Goal: Transaction & Acquisition: Purchase product/service

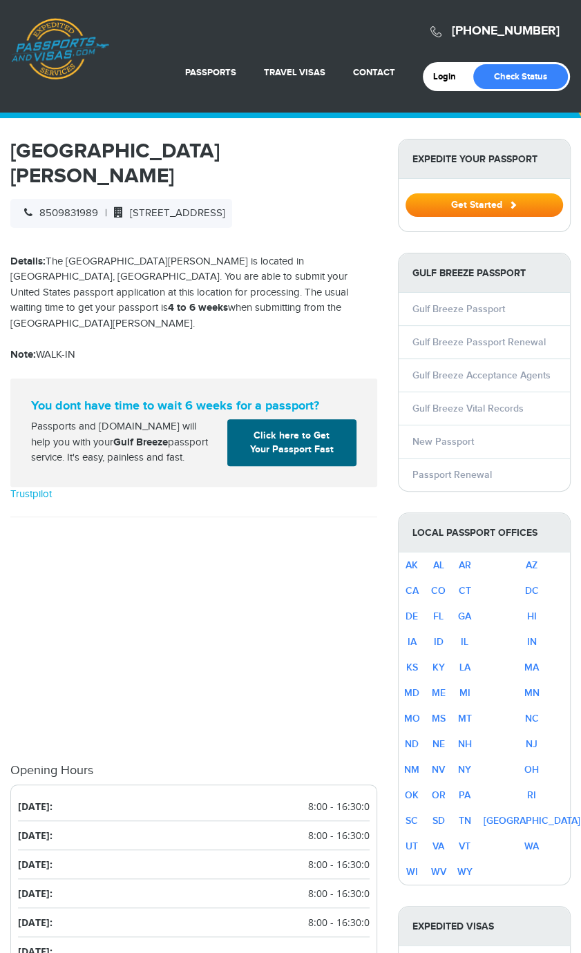
select select "**********"
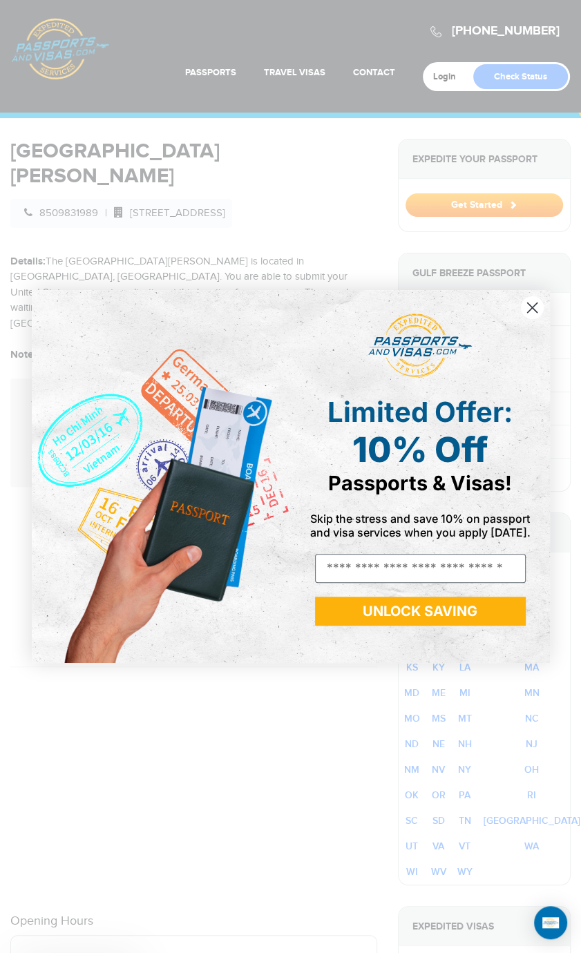
drag, startPoint x: 33, startPoint y: 404, endPoint x: 205, endPoint y: 398, distance: 172.1
click at [205, 398] on body "[PHONE_NUMBER] Passports & [DOMAIN_NAME] Login Check Status Passports Passport …" at bounding box center [290, 476] width 581 height 953
click at [345, 160] on div "Close dialog Limited Offer: 10% Off Passports & Visas! Skip the stress and save…" at bounding box center [290, 476] width 581 height 953
click at [533, 306] on icon "Close dialog" at bounding box center [532, 308] width 10 height 10
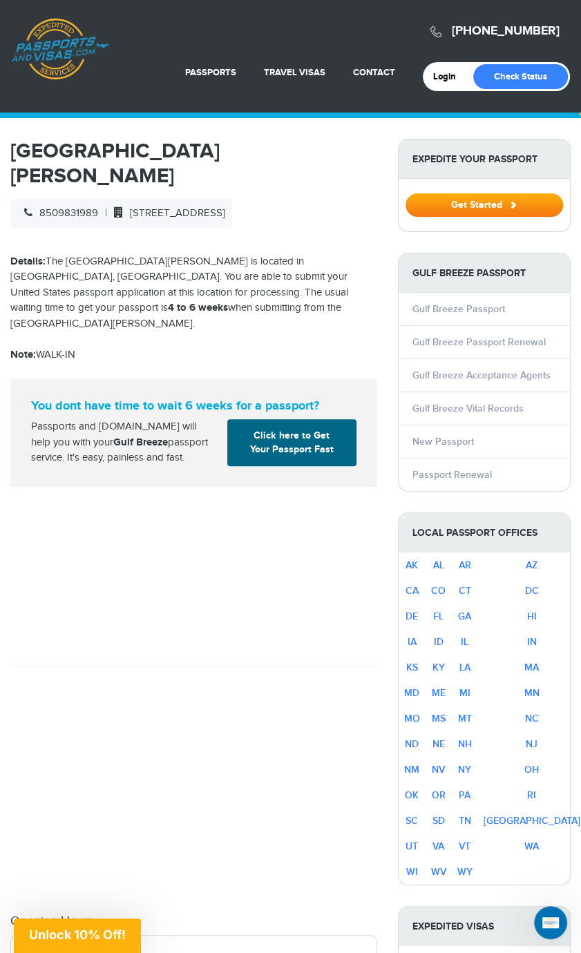
drag, startPoint x: 52, startPoint y: 273, endPoint x: 115, endPoint y: 349, distance: 98.6
click at [115, 349] on div "[GEOGRAPHIC_DATA][PERSON_NAME] 8509831989 | [STREET_ADDRESS] Details: The [GEOG…" at bounding box center [193, 955] width 367 height 1633
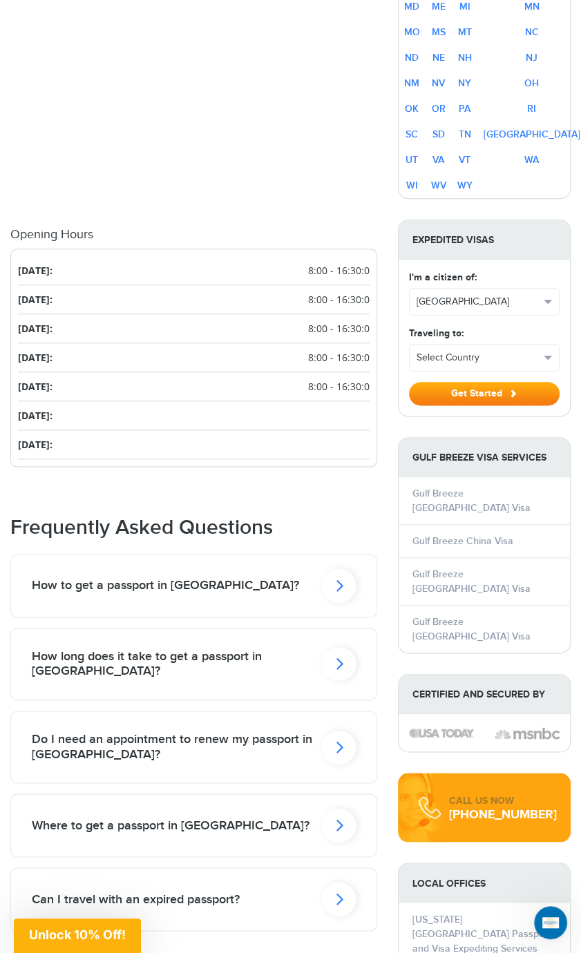
scroll to position [691, 0]
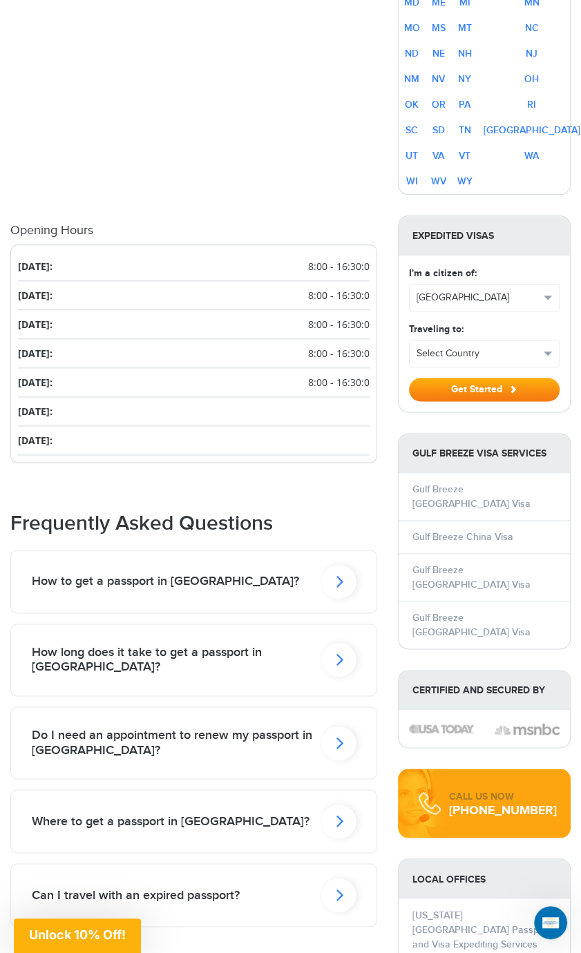
click at [338, 598] on icon at bounding box center [338, 581] width 35 height 34
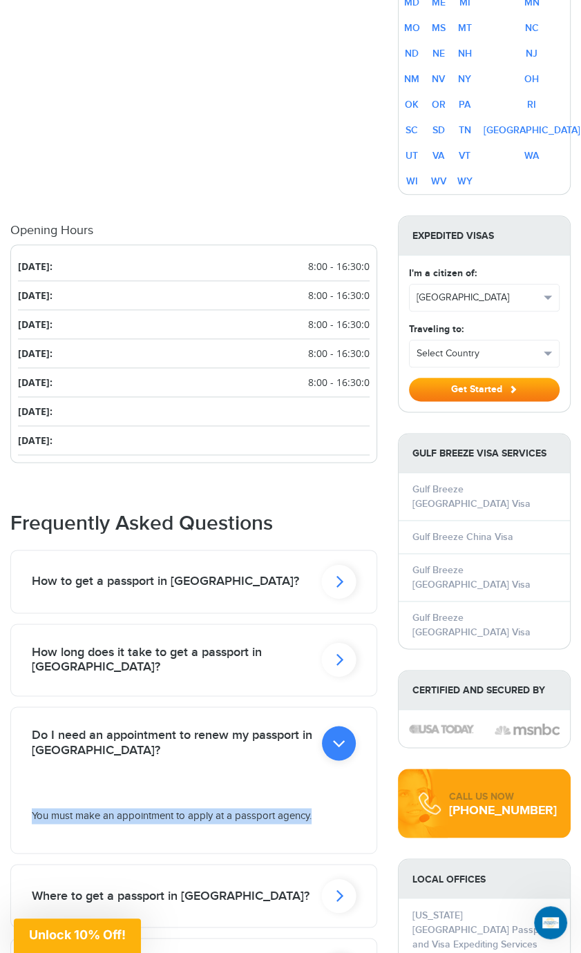
drag, startPoint x: 27, startPoint y: 807, endPoint x: 320, endPoint y: 816, distance: 293.0
click at [0, 0] on div "You must make an appointment to apply at a passport agency." at bounding box center [0, 0] width 0 height 0
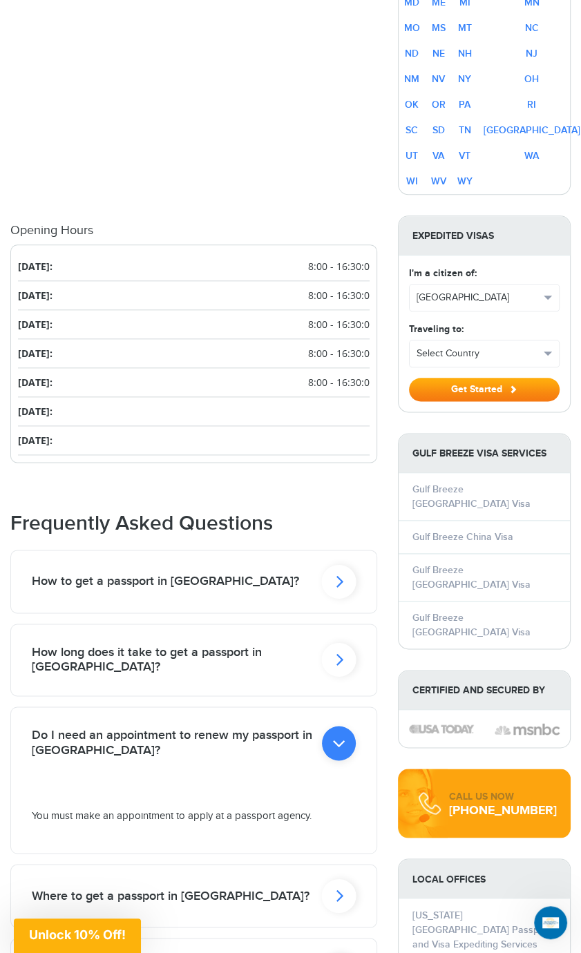
click at [340, 740] on icon at bounding box center [339, 743] width 34 height 35
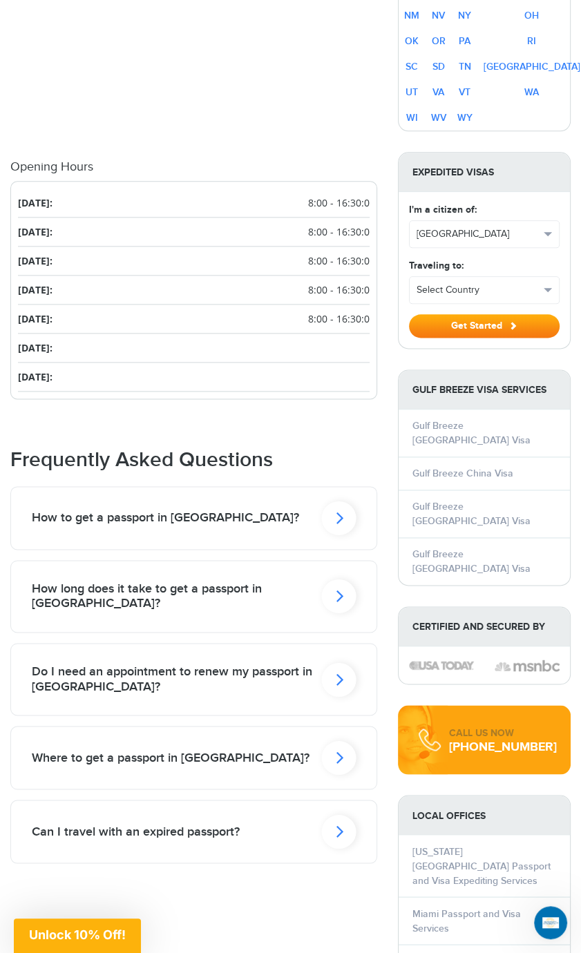
scroll to position [760, 0]
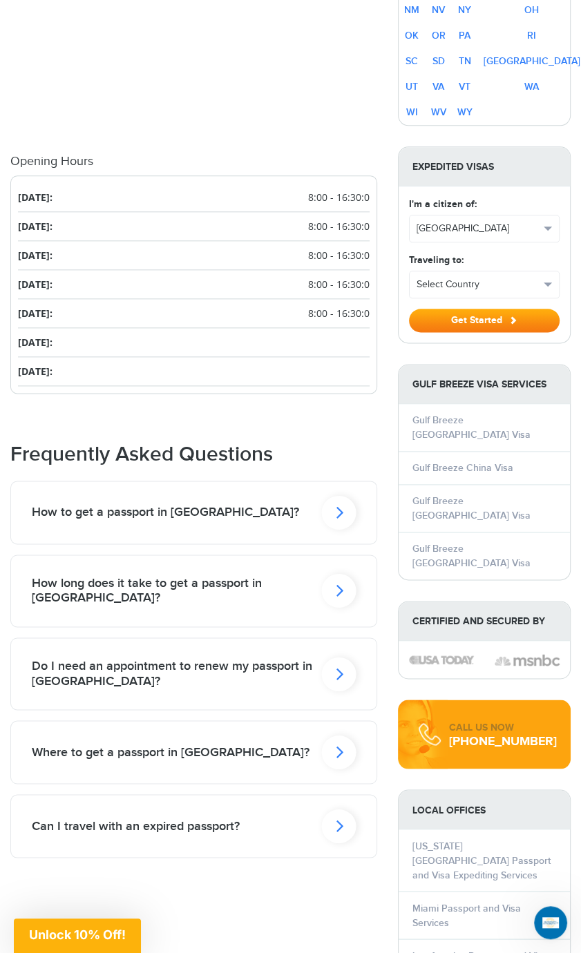
click at [335, 529] on icon at bounding box center [338, 512] width 35 height 34
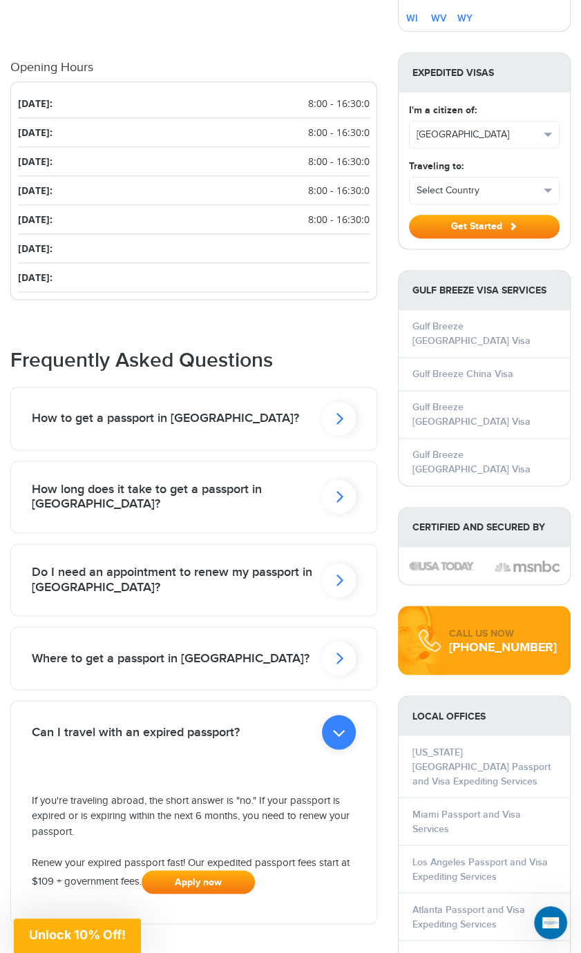
scroll to position [898, 0]
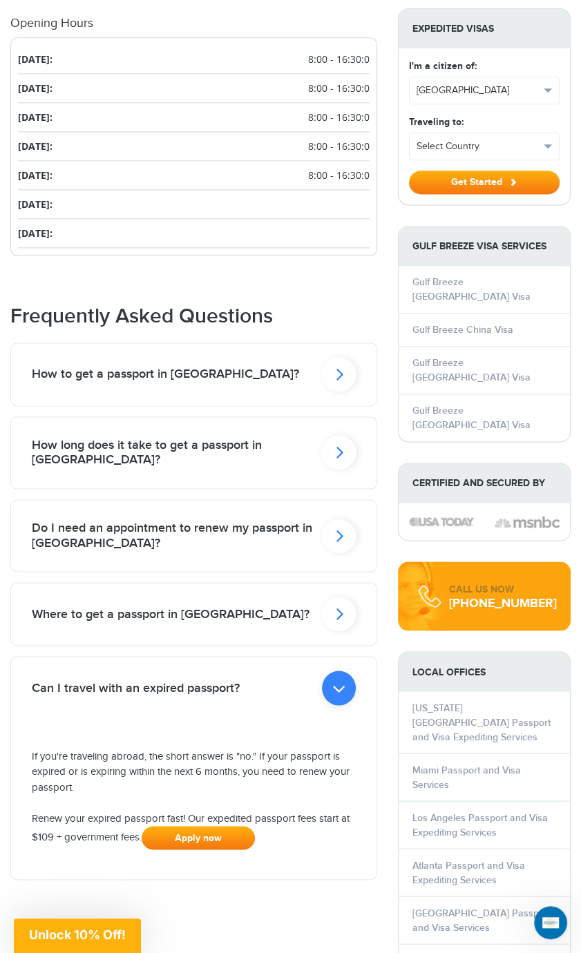
drag, startPoint x: 106, startPoint y: 757, endPoint x: 107, endPoint y: 787, distance: 30.4
click at [0, 0] on p "If you're traveling abroad, the short answer is "no." If your passport is expir…" at bounding box center [0, 0] width 0 height 0
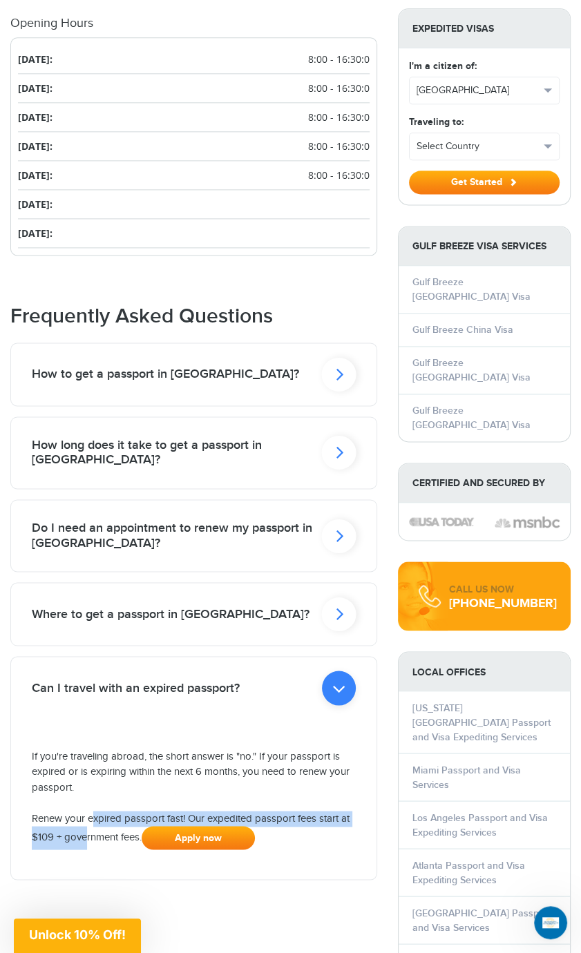
drag, startPoint x: 107, startPoint y: 787, endPoint x: 358, endPoint y: 823, distance: 253.3
click at [0, 0] on div "If you're traveling abroad, the short answer is "no." If your passport is expir…" at bounding box center [0, 0] width 0 height 0
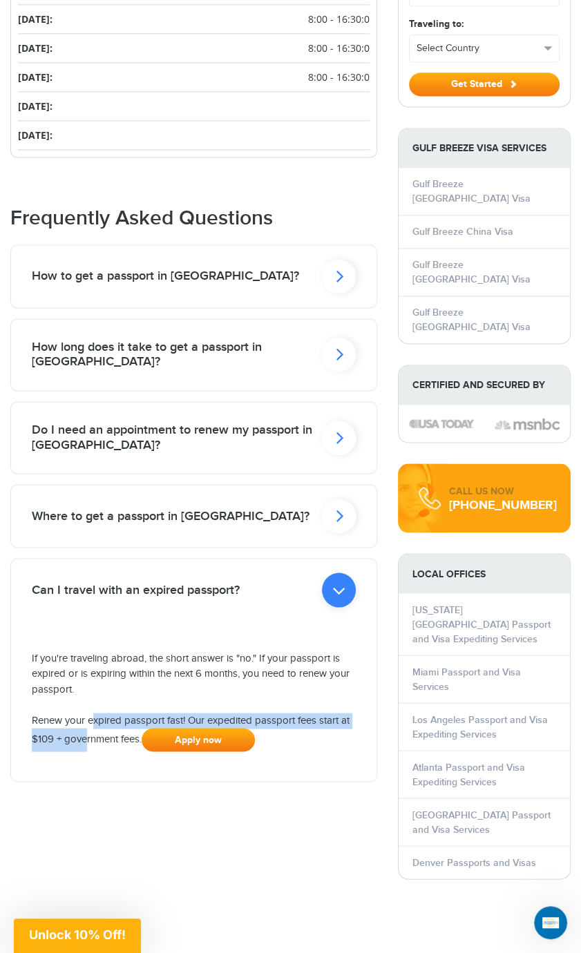
scroll to position [1036, 0]
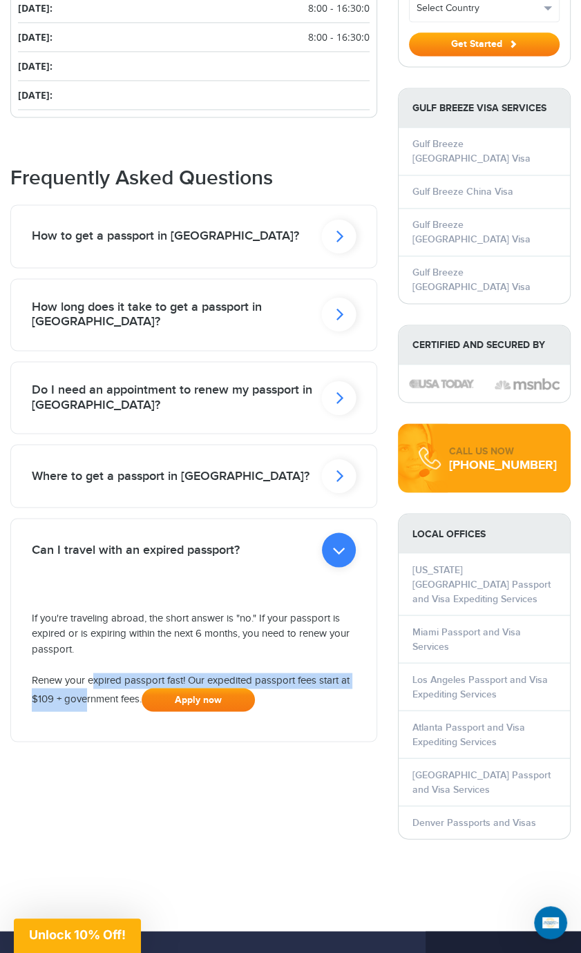
click at [197, 698] on link "Apply now" at bounding box center [198, 699] width 113 height 23
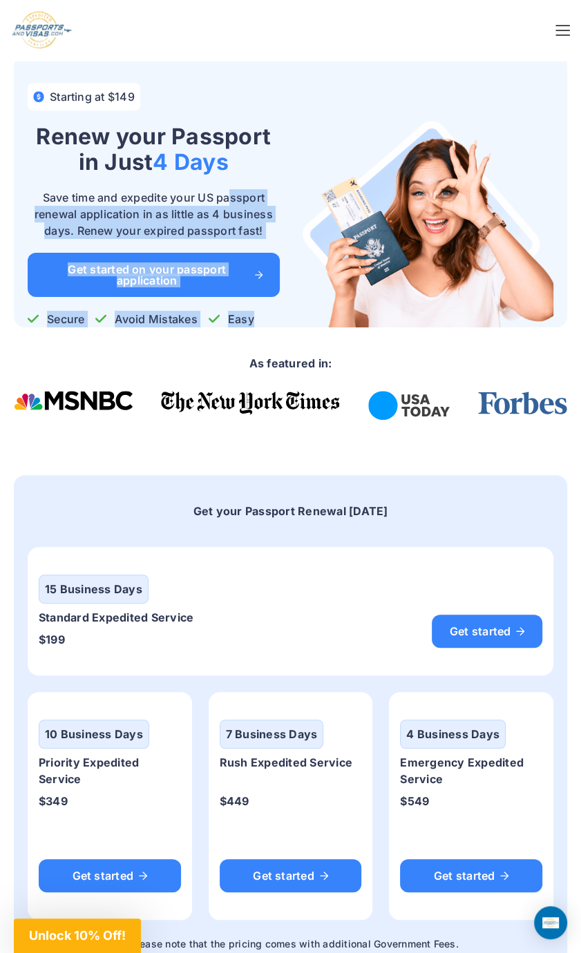
drag, startPoint x: 39, startPoint y: 195, endPoint x: 310, endPoint y: 125, distance: 279.7
click at [310, 125] on div "Starting at $149 Renew your Passport in Just 4 Days Save time and expedite your…" at bounding box center [291, 205] width 526 height 244
drag, startPoint x: 310, startPoint y: 125, endPoint x: 331, endPoint y: 125, distance: 20.7
click at [331, 125] on img at bounding box center [428, 223] width 252 height 207
click at [309, 169] on img at bounding box center [428, 223] width 252 height 207
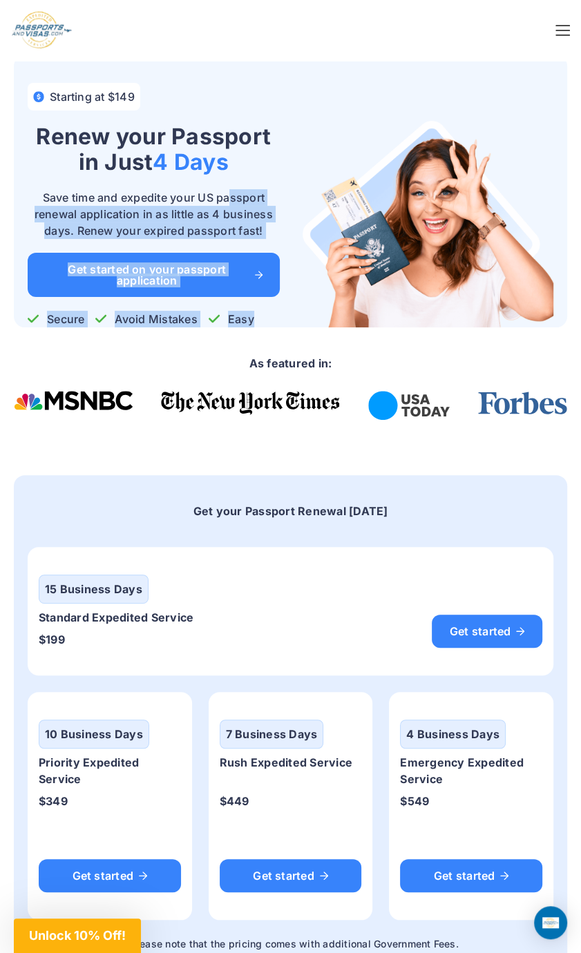
click at [318, 158] on img at bounding box center [428, 223] width 252 height 207
click at [318, 144] on img at bounding box center [428, 223] width 252 height 207
click at [318, 143] on img at bounding box center [428, 223] width 252 height 207
click at [345, 73] on div "Starting at $149 Renew your Passport in Just 4 Days Save time and expedite your…" at bounding box center [290, 191] width 553 height 272
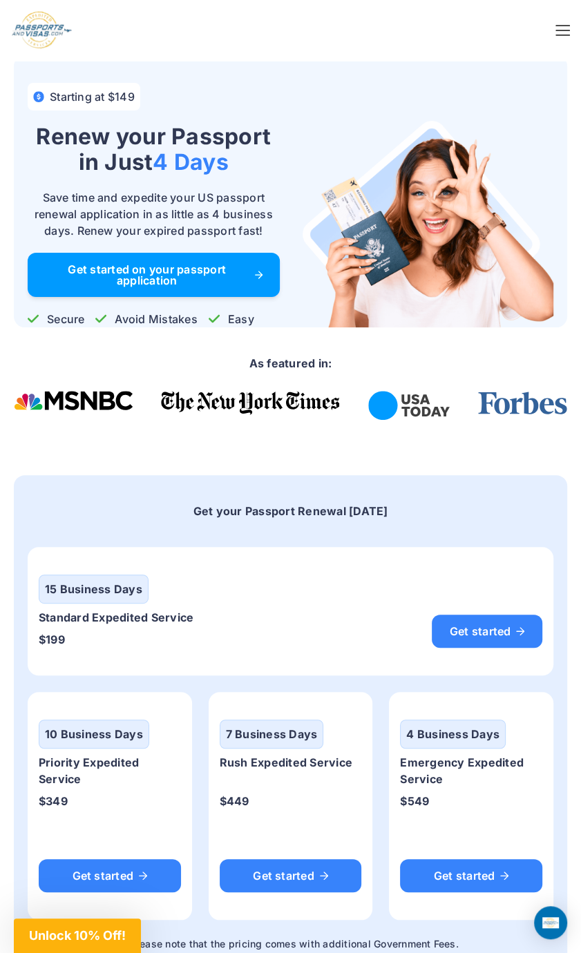
click at [260, 275] on icon at bounding box center [259, 275] width 8 height 8
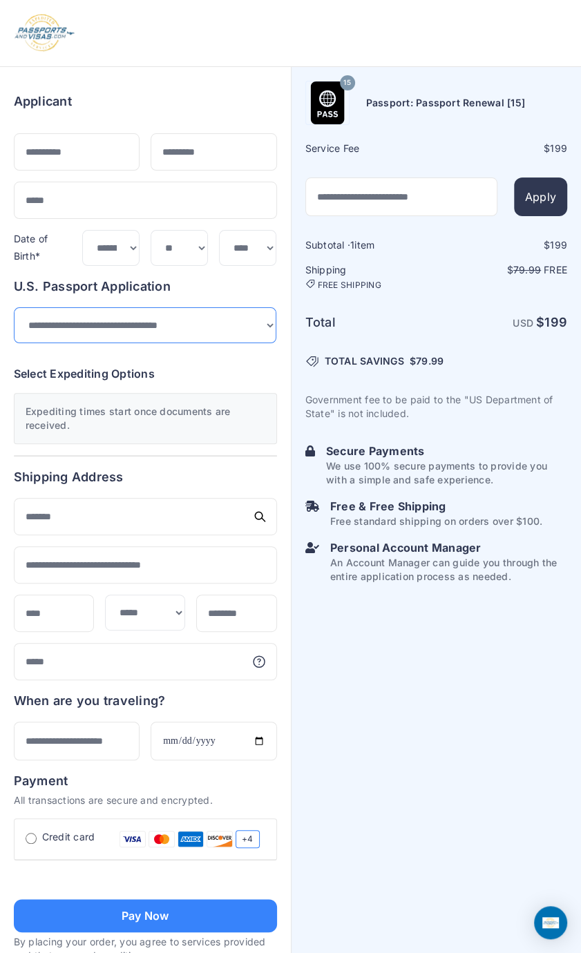
click at [271, 325] on select "**********" at bounding box center [145, 325] width 262 height 36
select select "*******"
click at [14, 307] on select "**********" at bounding box center [145, 325] width 262 height 36
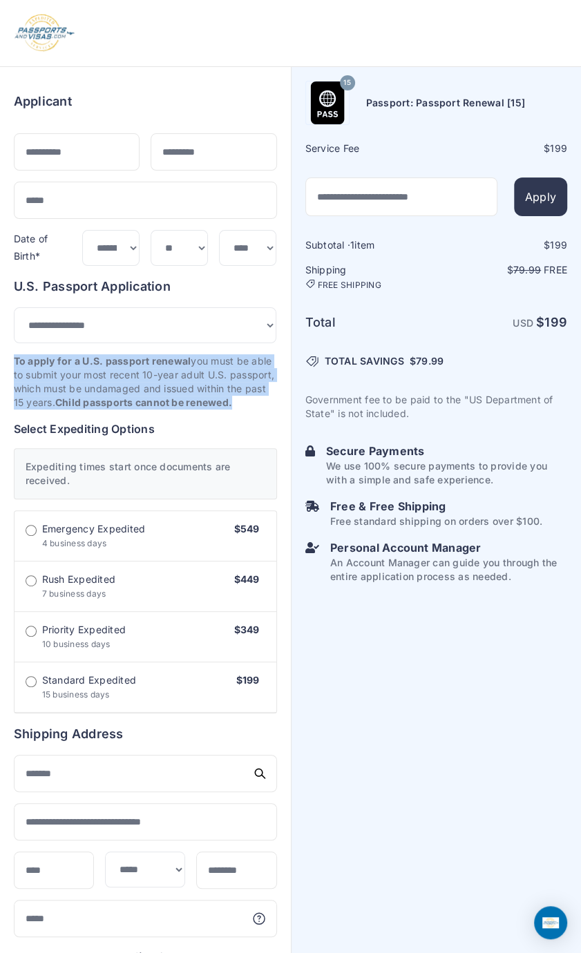
drag, startPoint x: 16, startPoint y: 358, endPoint x: 263, endPoint y: 399, distance: 250.7
click at [263, 399] on p "To apply for a U.S. passport renewal you must be able to submit your most recen…" at bounding box center [145, 381] width 263 height 55
click at [251, 412] on div "**********" at bounding box center [145, 495] width 263 height 436
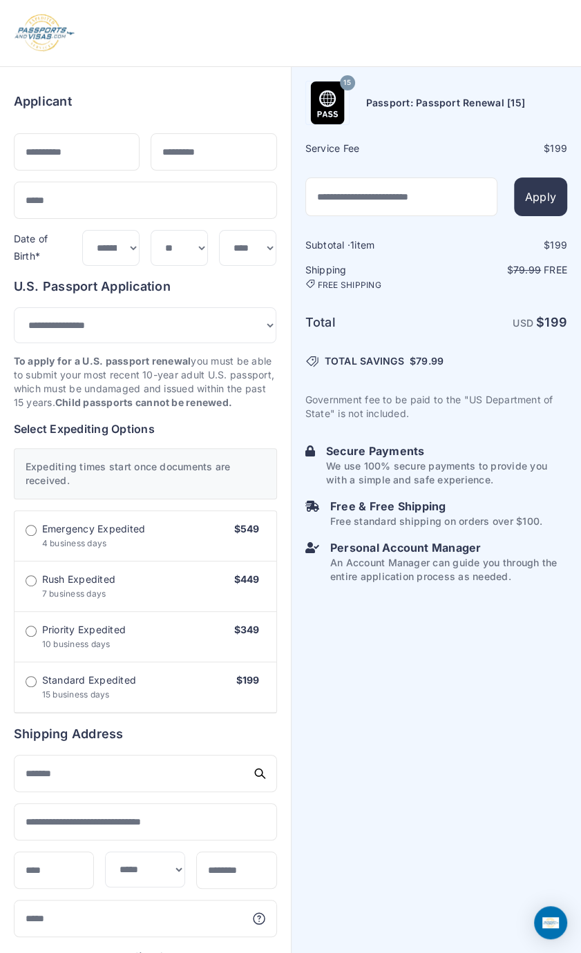
click at [215, 90] on form "Applicant Date of Birth* ***** ******* ******** ***** ***** *** **** **** *****…" at bounding box center [145, 751] width 263 height 1340
click at [207, 245] on select "*** * * * * * * * * * ** ** ** ** ** ** ** ** ** **" at bounding box center [179, 248] width 57 height 36
click at [265, 81] on form "Applicant Date of Birth* ***** ******* ******** ***** ***** *** **** **** *****…" at bounding box center [145, 751] width 263 height 1340
click at [249, 32] on div at bounding box center [290, 33] width 581 height 66
